Goal: Information Seeking & Learning: Learn about a topic

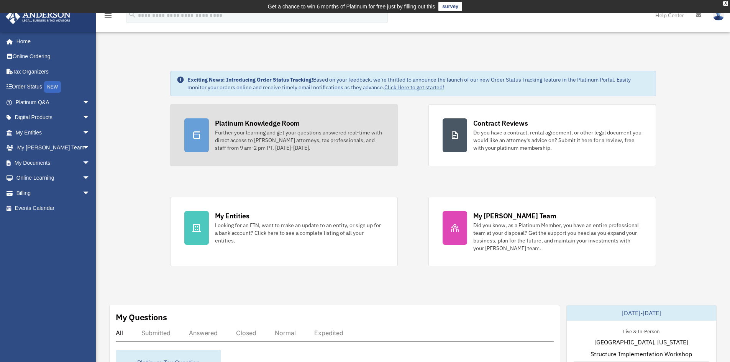
click at [261, 131] on div "Further your learning and get your questions answered real-time with direct acc…" at bounding box center [299, 140] width 169 height 23
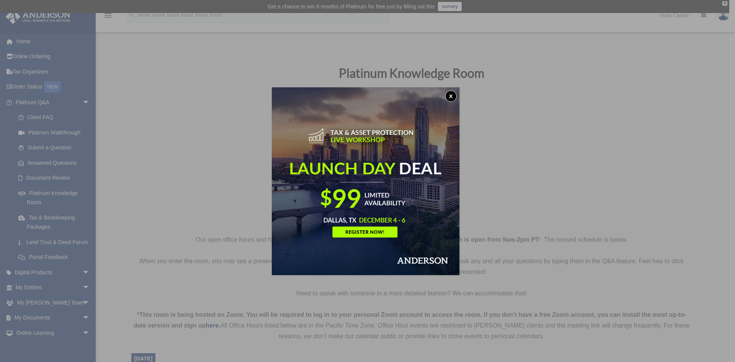
click at [452, 95] on button "x" at bounding box center [450, 95] width 11 height 11
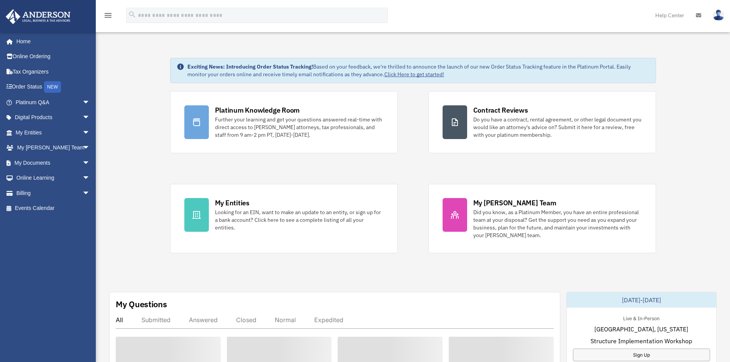
click at [17, 39] on link "Home" at bounding box center [51, 41] width 92 height 15
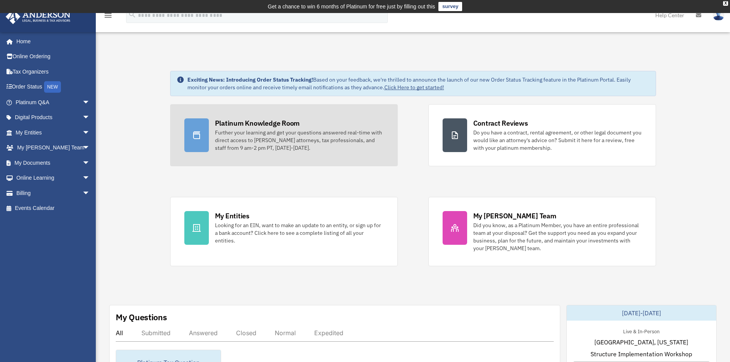
click at [256, 124] on div "Platinum Knowledge Room" at bounding box center [257, 123] width 85 height 10
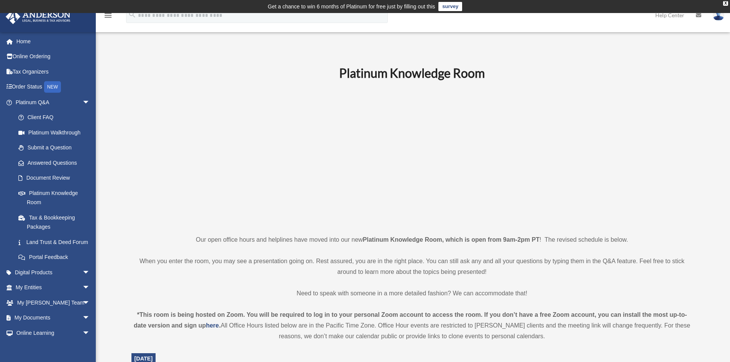
click at [657, 105] on p at bounding box center [411, 157] width 561 height 133
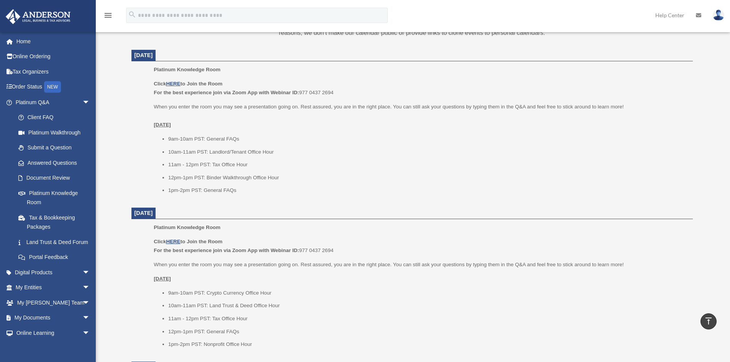
scroll to position [191, 0]
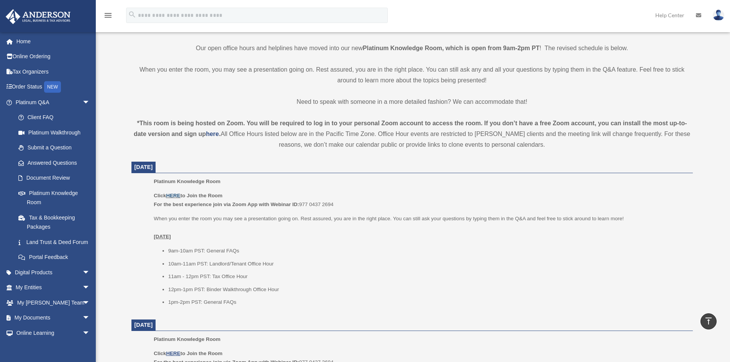
click at [175, 197] on link "HERE" at bounding box center [173, 196] width 14 height 6
